Goal: Transaction & Acquisition: Purchase product/service

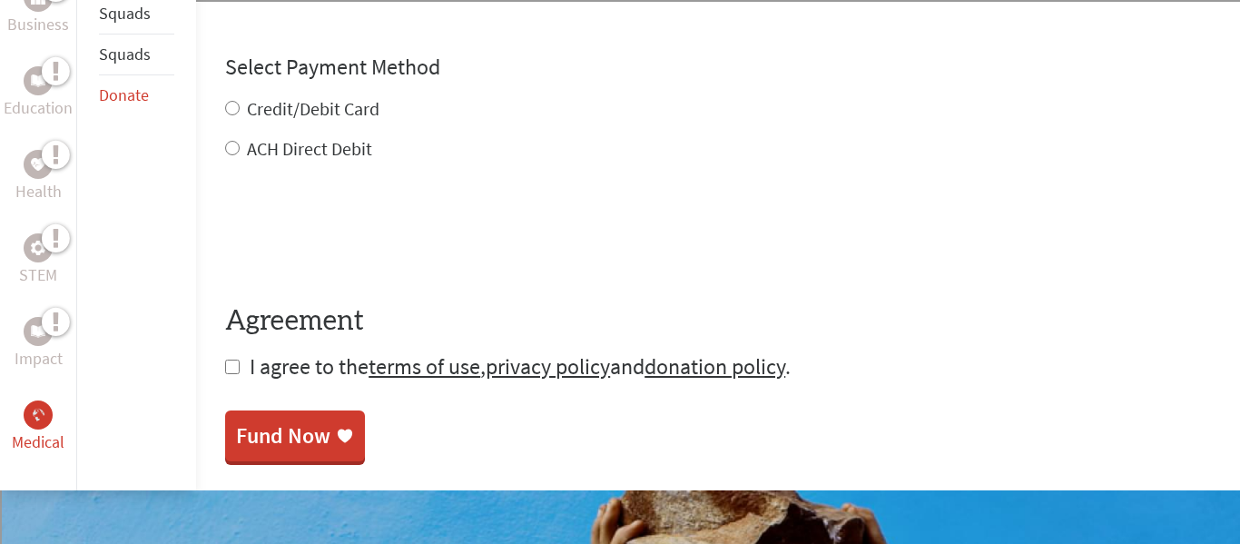
scroll to position [905, 0]
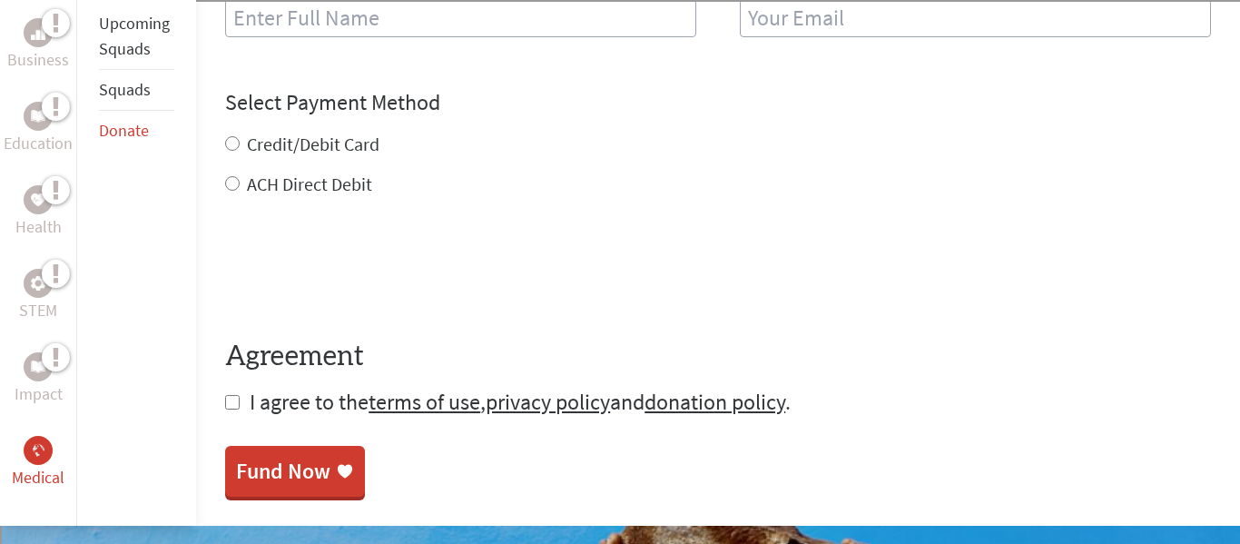
click at [338, 141] on div "Credit/Debit Card" at bounding box center [718, 144] width 986 height 25
click at [338, 132] on label "Credit/Debit Card" at bounding box center [313, 143] width 132 height 23
click at [240, 136] on input "Credit/Debit Card" at bounding box center [232, 143] width 15 height 15
radio input "true"
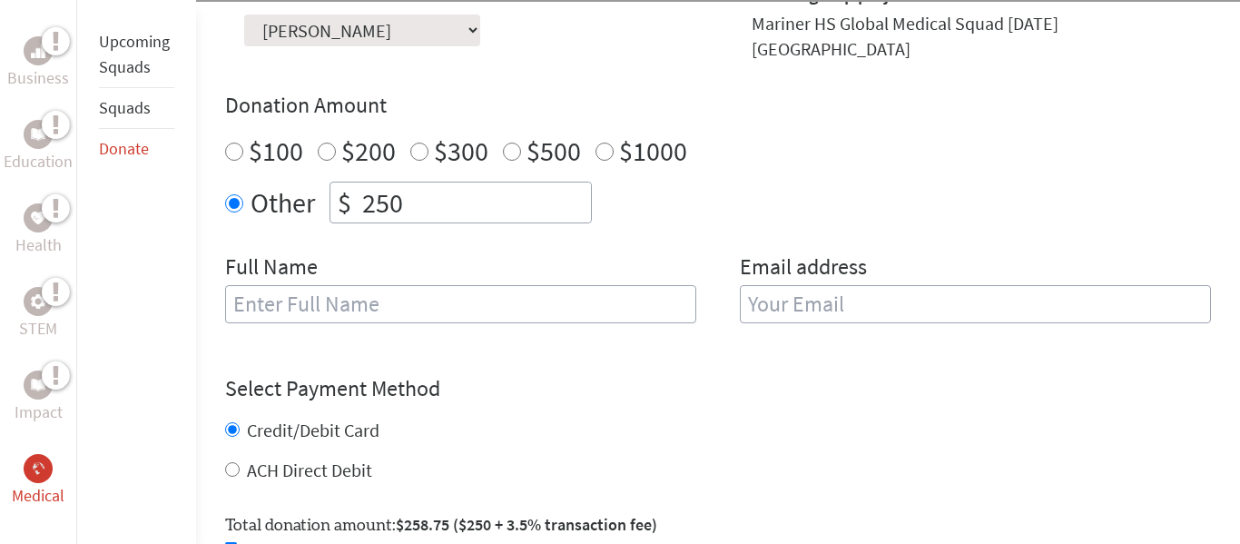
scroll to position [618, 0]
click at [590, 142] on div "$100 $200 $300 $500 $1000" at bounding box center [718, 151] width 986 height 33
click at [605, 143] on input "$1000" at bounding box center [604, 152] width 18 height 18
radio input "true"
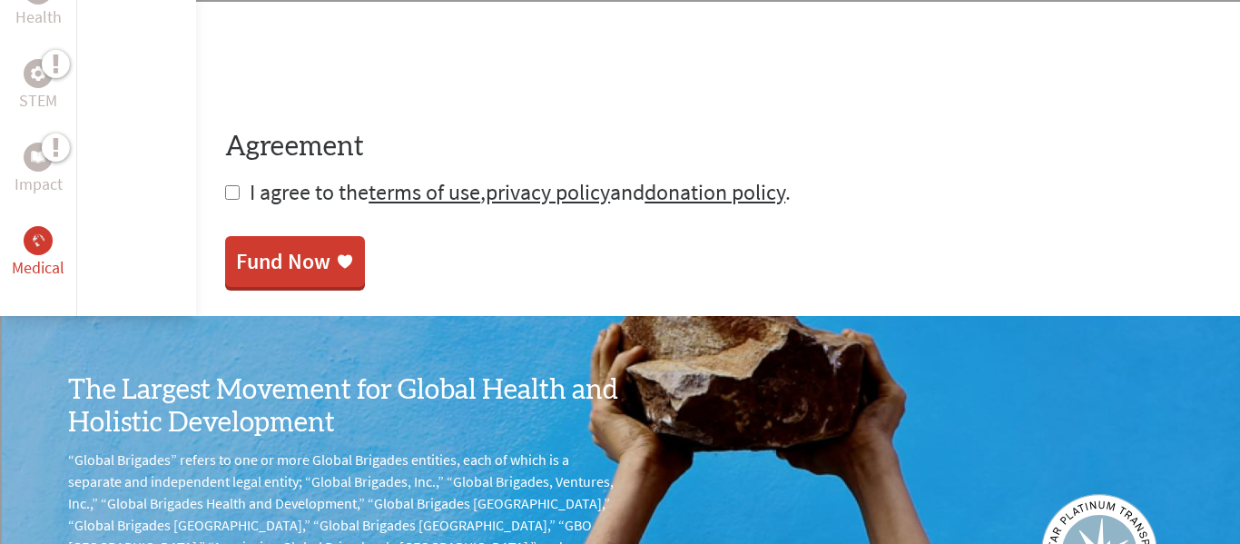
scroll to position [1182, 0]
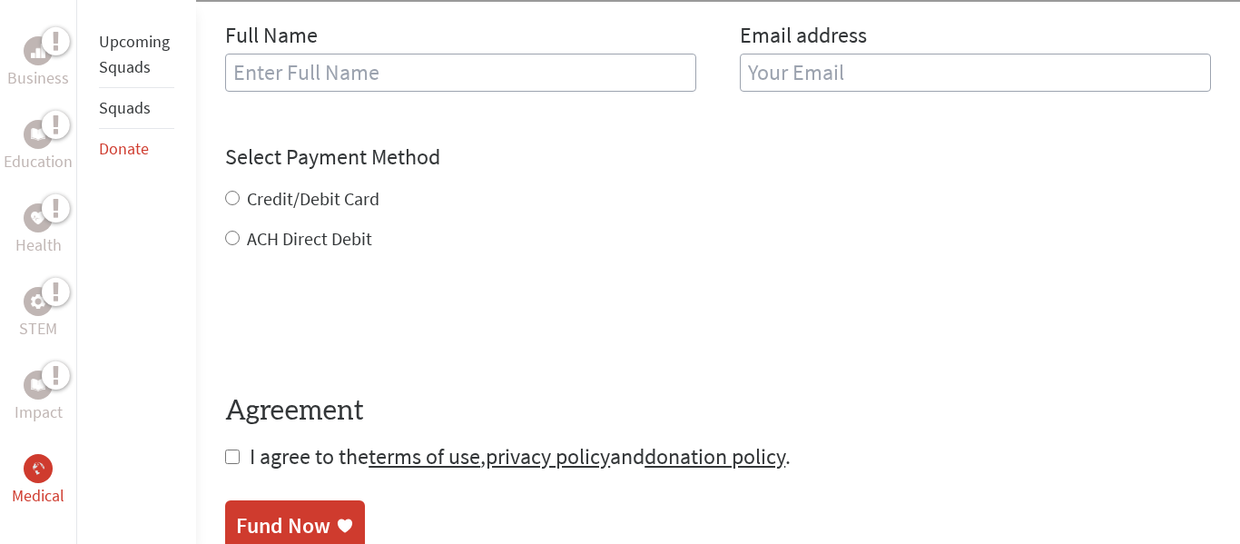
scroll to position [862, 0]
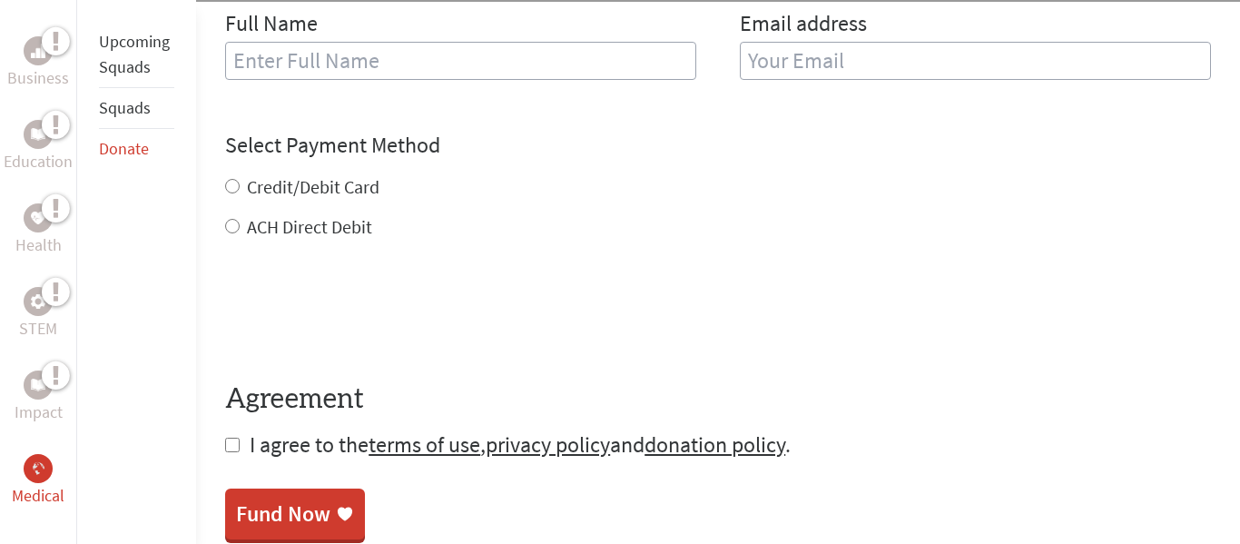
click at [238, 439] on form "Make a donation on behalf of a volunteer: Select a volunteer... [PERSON_NAME] […" at bounding box center [718, 99] width 986 height 721
click at [229, 437] on input "checkbox" at bounding box center [232, 444] width 15 height 15
checkbox input "true"
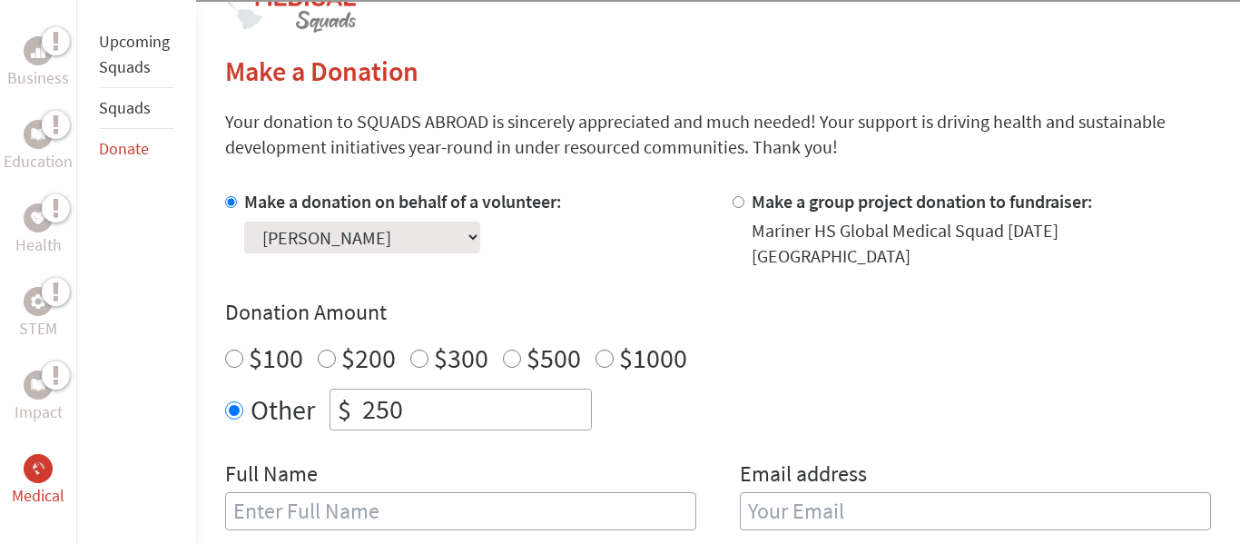
scroll to position [411, 0]
click at [42, 374] on icon at bounding box center [42, 375] width 0 height 33
click at [20, 218] on link "Health" at bounding box center [38, 230] width 46 height 54
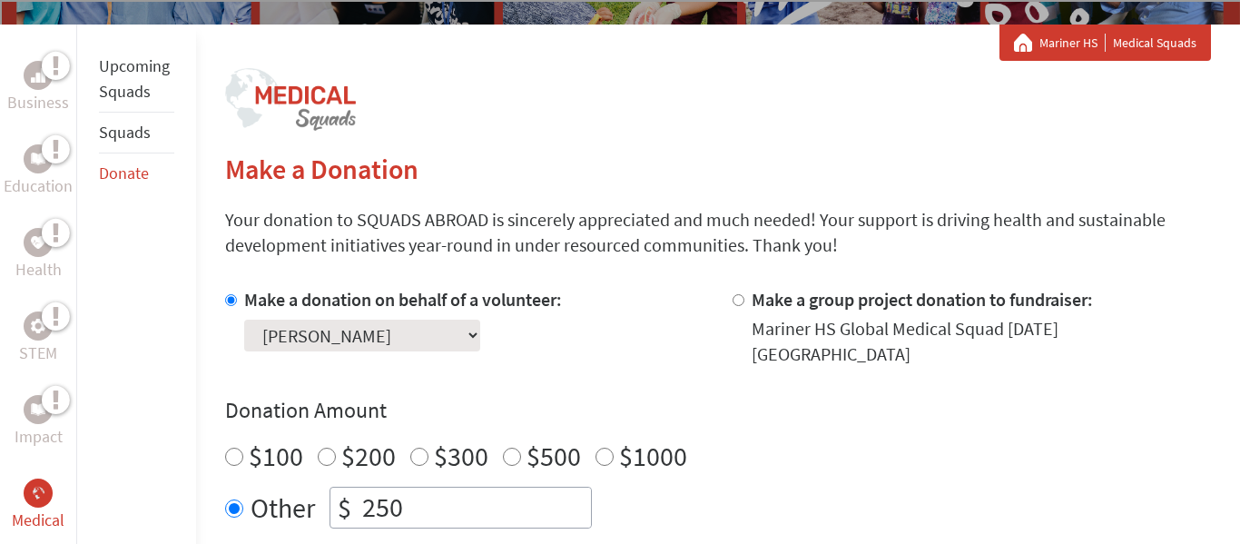
scroll to position [254, 0]
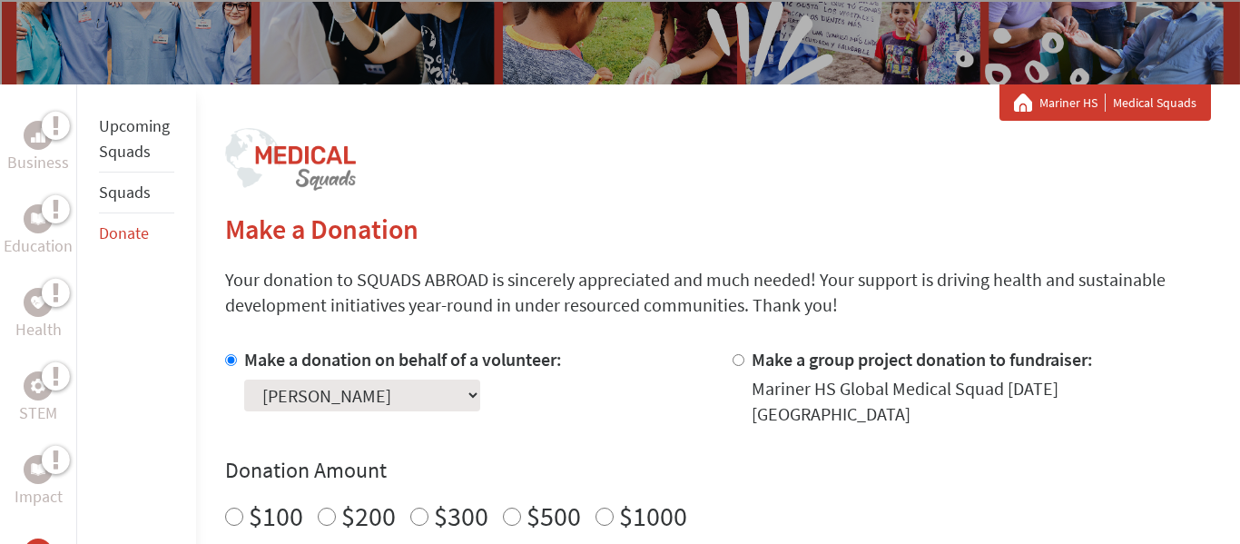
click at [42, 139] on icon at bounding box center [42, 126] width 0 height 33
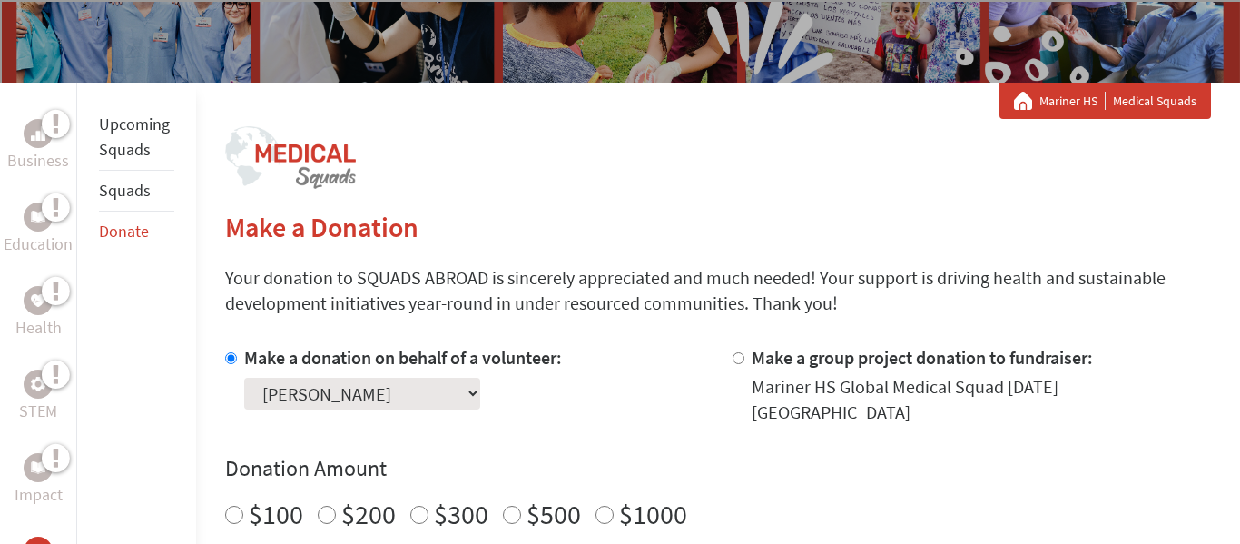
scroll to position [259, 0]
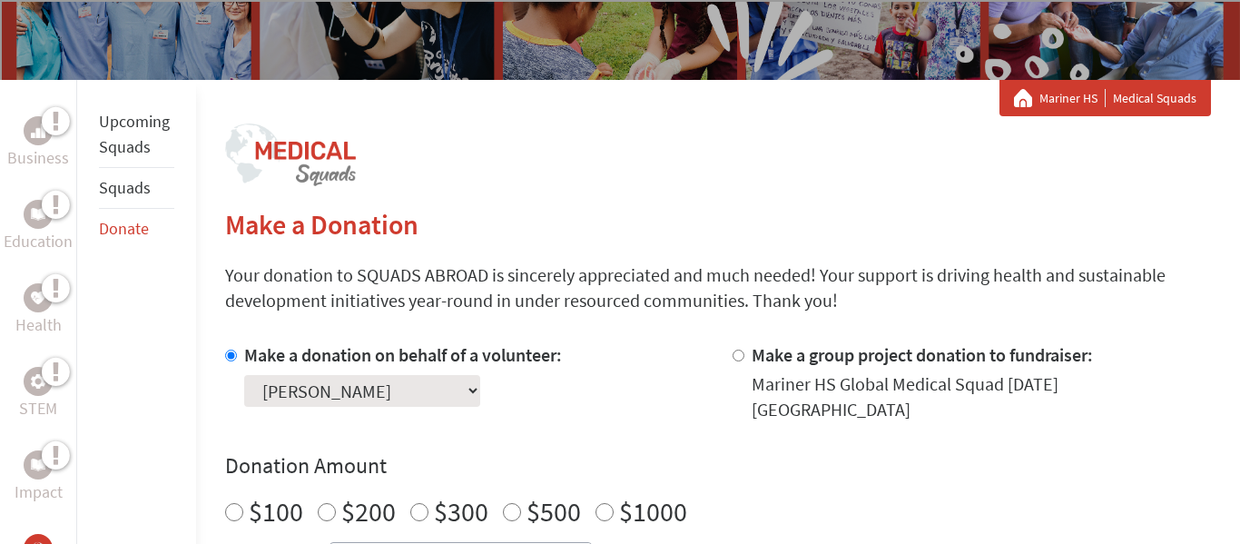
click at [157, 182] on li "Squads" at bounding box center [136, 188] width 75 height 41
click at [147, 192] on link "Squads" at bounding box center [125, 187] width 52 height 21
